Goal: Obtain resource: Download file/media

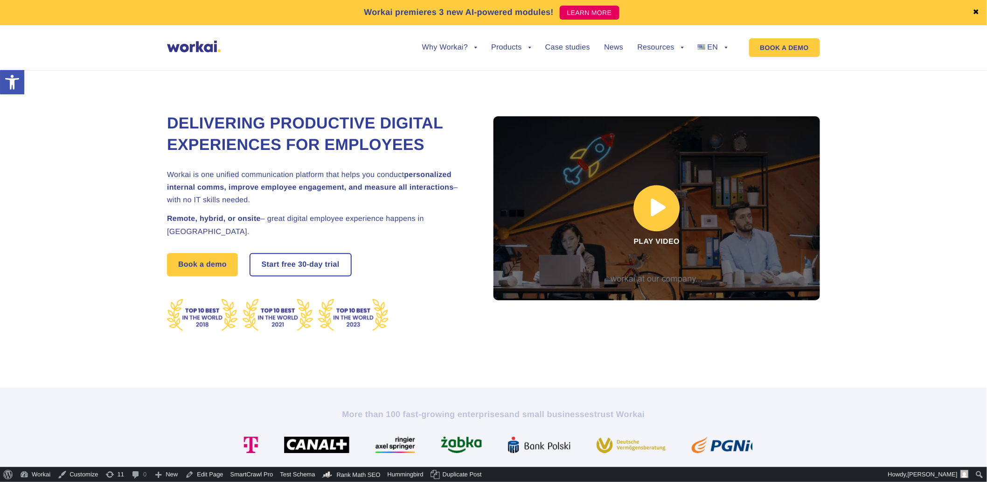
drag, startPoint x: 636, startPoint y: 100, endPoint x: 815, endPoint y: 119, distance: 180.7
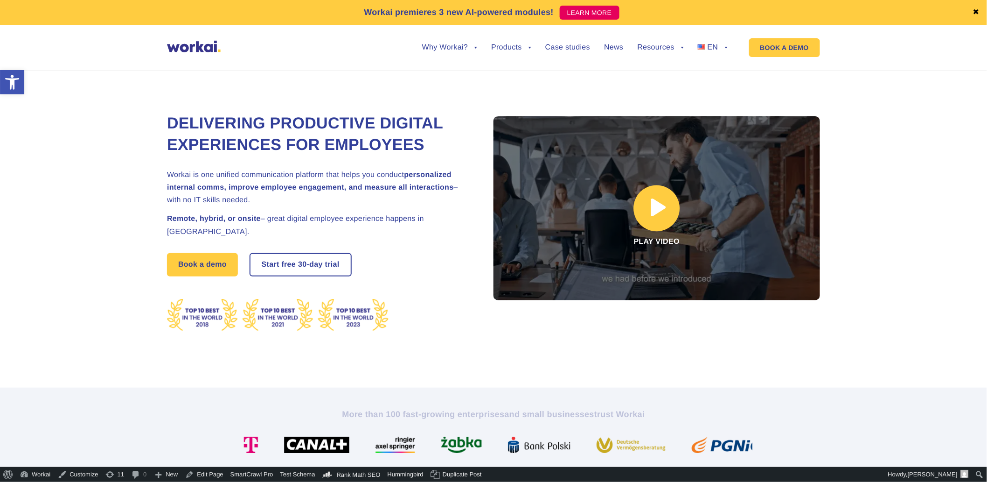
click at [636, 101] on link "Guides & ebooks" at bounding box center [658, 111] width 103 height 21
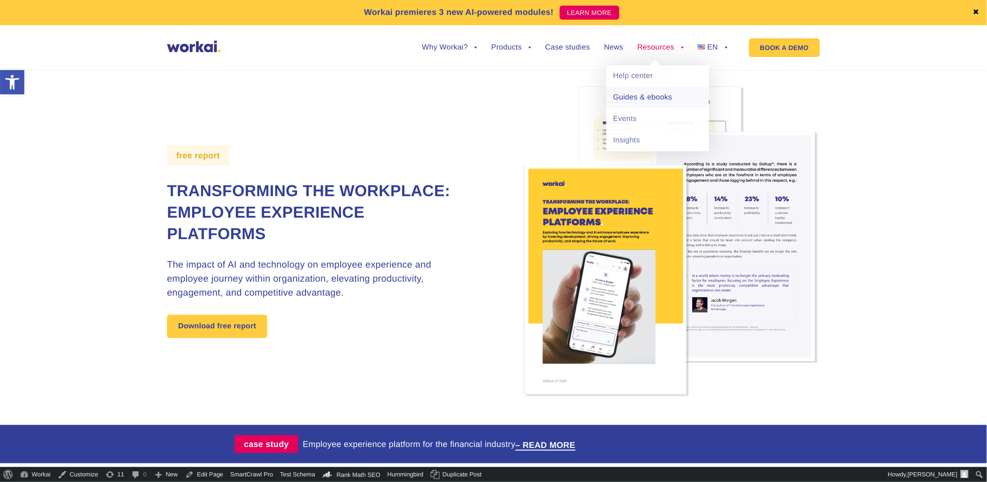
click at [643, 103] on link "Guides & ebooks" at bounding box center [658, 97] width 103 height 21
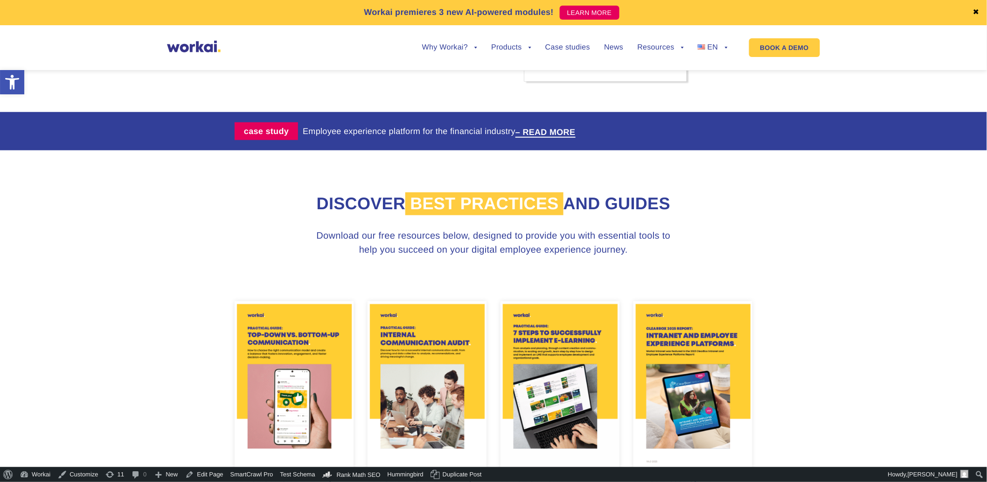
scroll to position [414, 0]
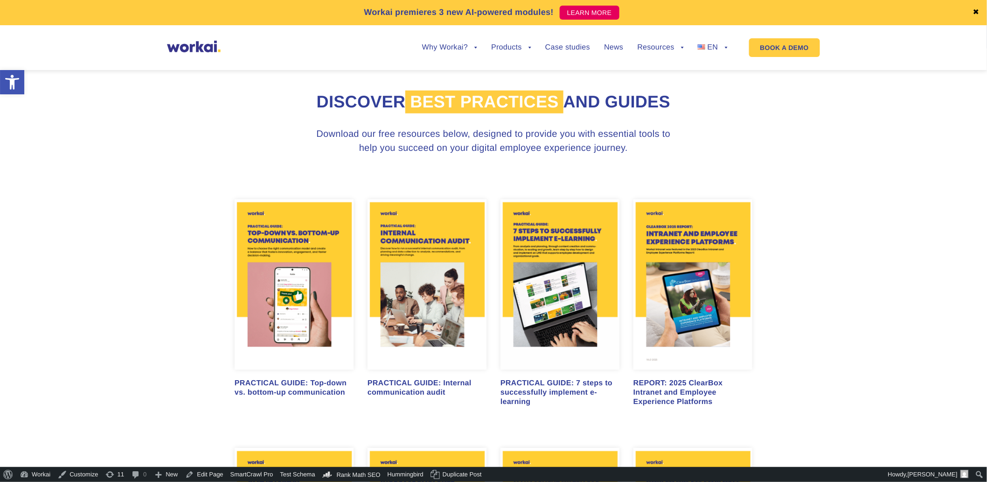
click at [281, 237] on img at bounding box center [294, 284] width 119 height 171
